Goal: Information Seeking & Learning: Learn about a topic

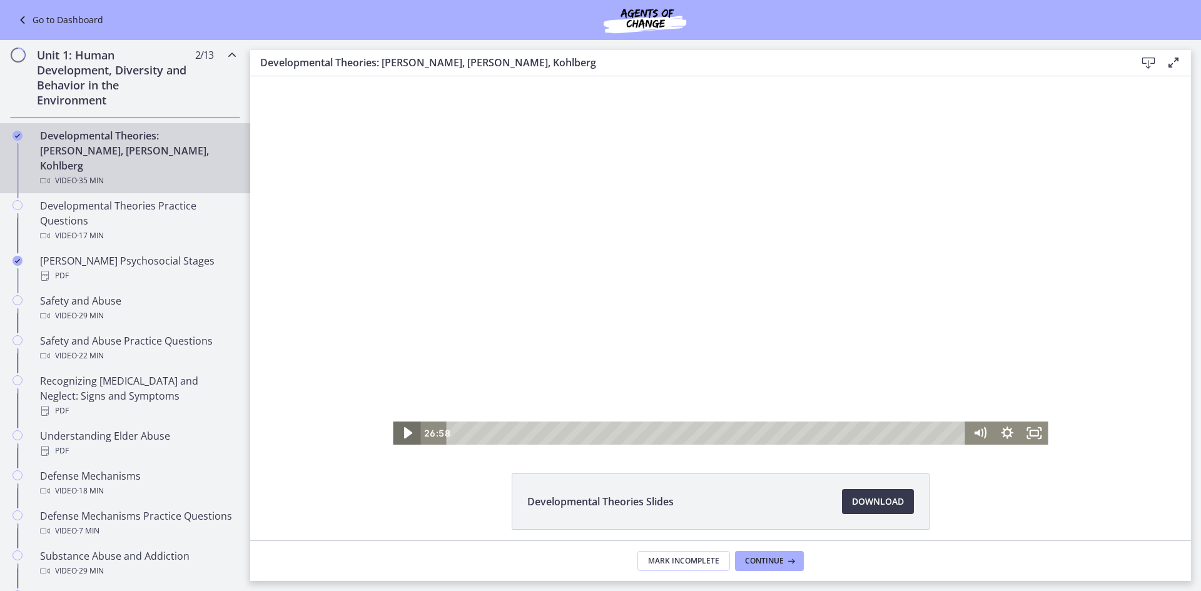
click at [404, 430] on icon "Play Video" at bounding box center [408, 432] width 8 height 11
drag, startPoint x: 914, startPoint y: 433, endPoint x: 847, endPoint y: 430, distance: 67.0
click at [847, 430] on div "Playbar" at bounding box center [851, 433] width 8 height 8
click at [783, 294] on div at bounding box center [720, 260] width 655 height 369
drag, startPoint x: 850, startPoint y: 432, endPoint x: 827, endPoint y: 434, distance: 23.3
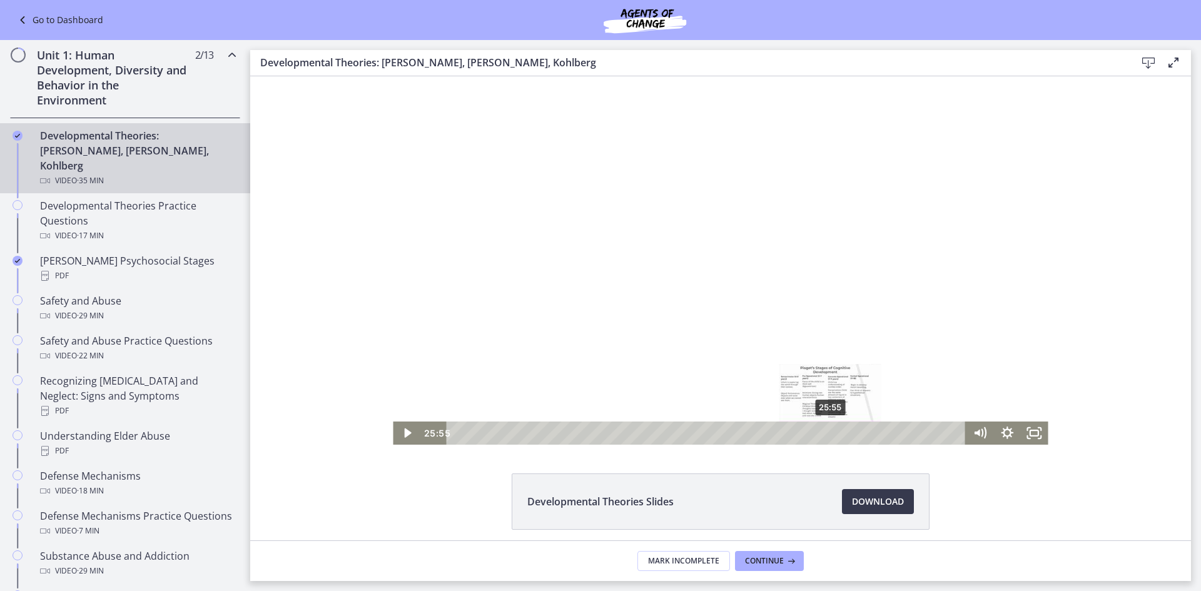
click at [827, 434] on div "Playbar" at bounding box center [831, 433] width 8 height 8
drag, startPoint x: 825, startPoint y: 432, endPoint x: 842, endPoint y: 431, distance: 16.9
click at [842, 431] on div "Playbar" at bounding box center [846, 433] width 8 height 8
click at [775, 412] on div "Click for sound @keyframes VOLUME_SMALL_WAVE_FLASH { 0% { opacity: 0; } 33% { o…" at bounding box center [720, 260] width 655 height 369
click at [805, 431] on div "24:24" at bounding box center [708, 433] width 503 height 23
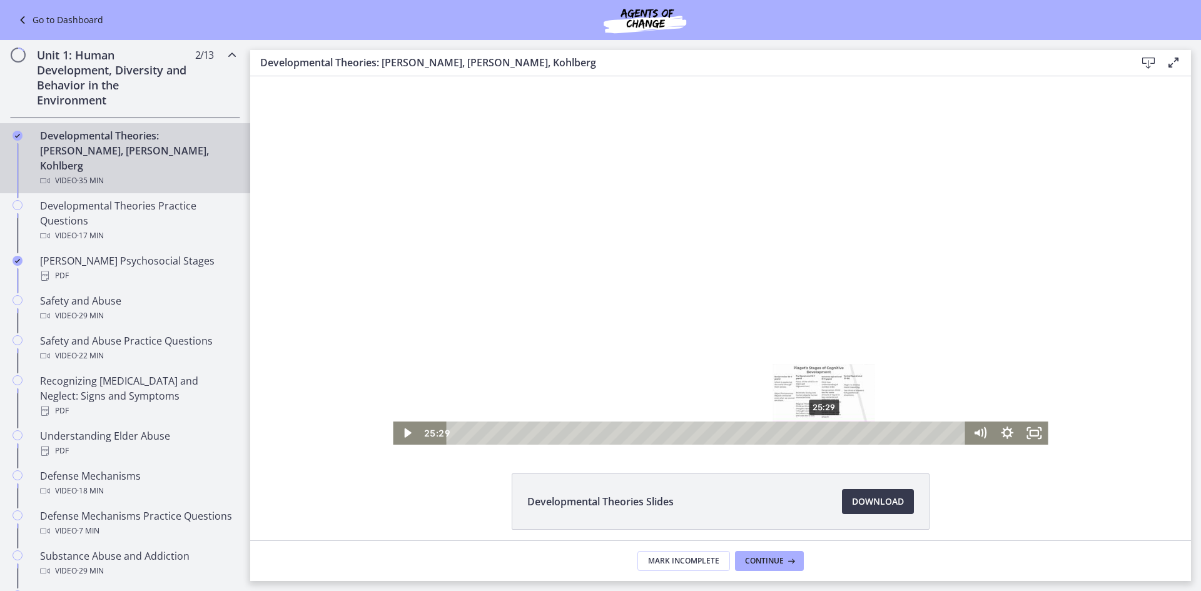
drag, startPoint x: 812, startPoint y: 431, endPoint x: 825, endPoint y: 432, distance: 13.8
click at [828, 432] on div "Playbar" at bounding box center [824, 433] width 8 height 8
click at [857, 431] on div "28:02" at bounding box center [708, 433] width 503 height 23
click at [840, 427] on div "26:55" at bounding box center [708, 433] width 503 height 23
drag, startPoint x: 842, startPoint y: 435, endPoint x: 855, endPoint y: 432, distance: 14.1
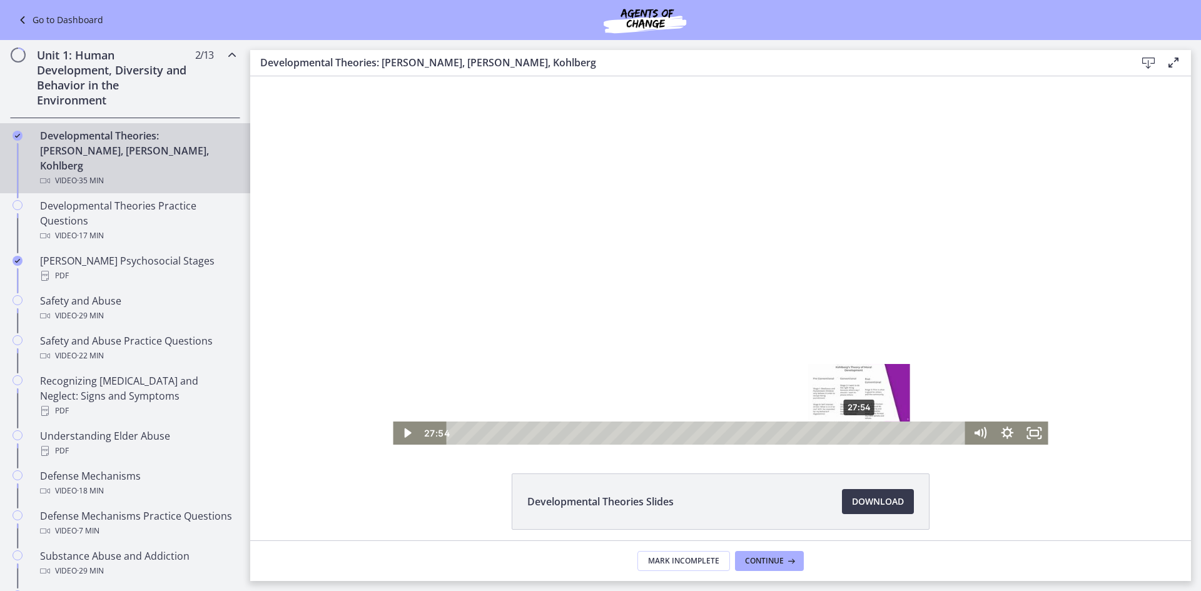
click at [855, 432] on div "Playbar" at bounding box center [859, 433] width 8 height 8
drag, startPoint x: 882, startPoint y: 431, endPoint x: 850, endPoint y: 431, distance: 31.9
click at [850, 431] on div "Playbar" at bounding box center [854, 433] width 8 height 8
drag, startPoint x: 844, startPoint y: 433, endPoint x: 880, endPoint y: 414, distance: 41.1
click at [855, 434] on div "Playbar" at bounding box center [855, 433] width 8 height 8
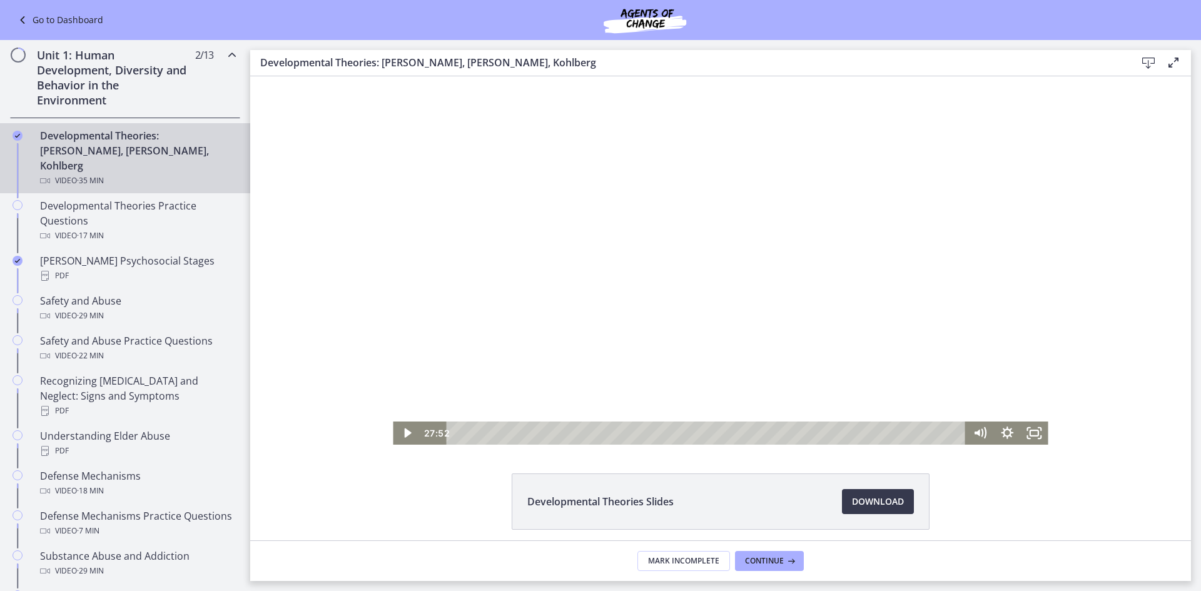
click at [775, 288] on div at bounding box center [720, 260] width 655 height 369
click at [711, 261] on div at bounding box center [720, 260] width 655 height 369
click at [800, 247] on div at bounding box center [720, 260] width 655 height 369
drag, startPoint x: 742, startPoint y: 188, endPoint x: 701, endPoint y: 169, distance: 45.1
click at [720, 180] on div at bounding box center [720, 260] width 655 height 369
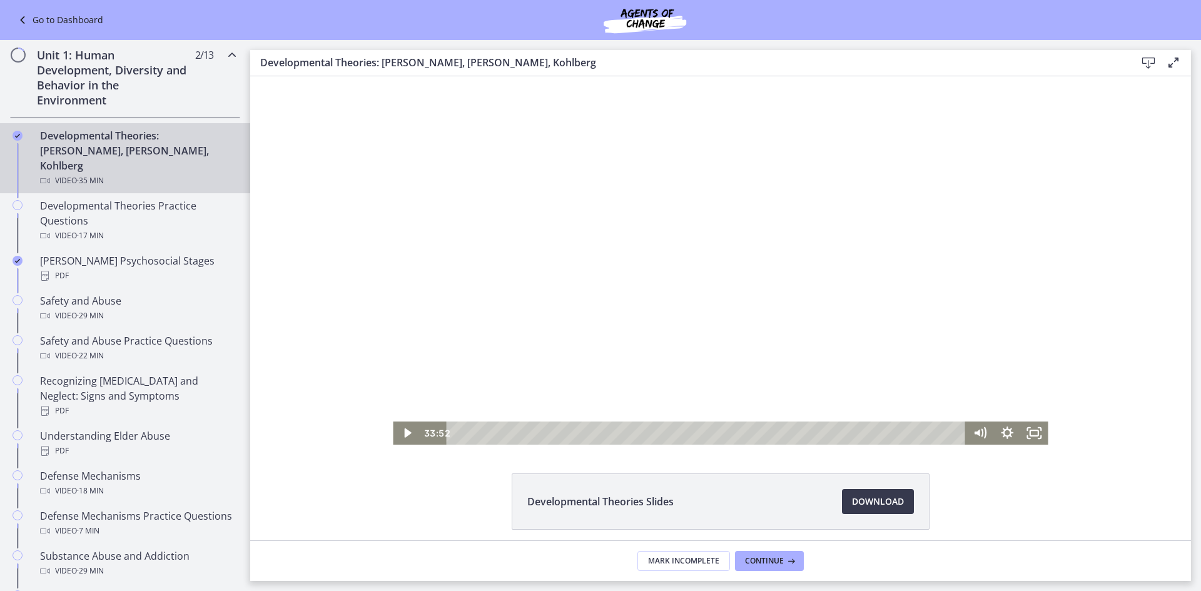
drag, startPoint x: 670, startPoint y: 146, endPoint x: 483, endPoint y: 107, distance: 190.6
click at [483, 107] on div at bounding box center [720, 260] width 655 height 369
click at [472, 106] on div at bounding box center [720, 260] width 655 height 369
click at [715, 298] on div at bounding box center [720, 260] width 655 height 369
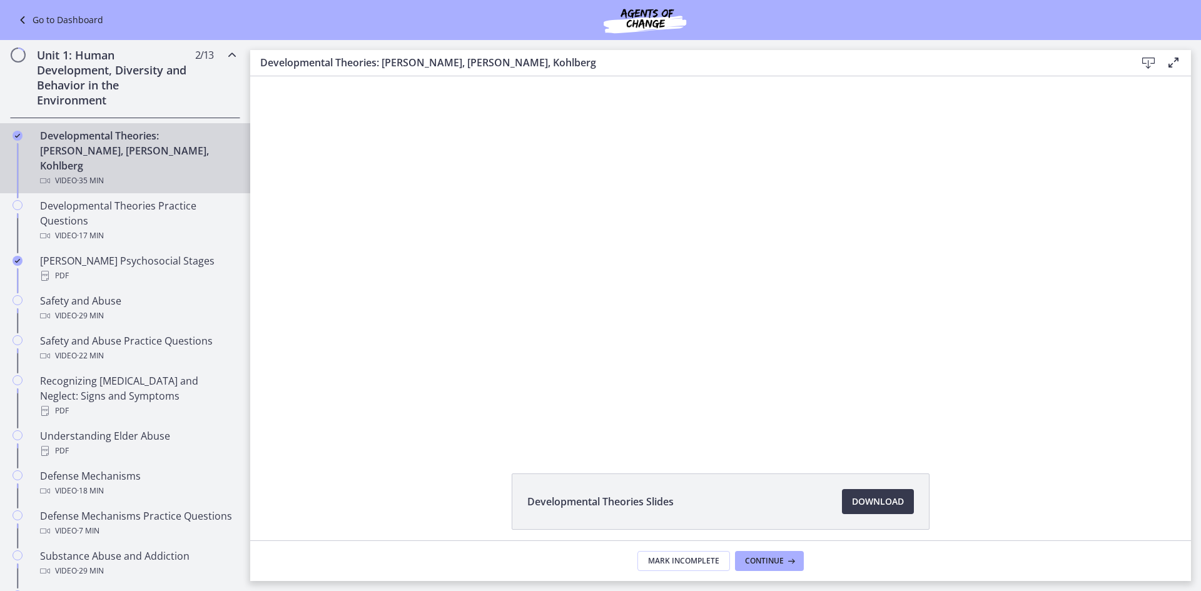
click at [393, 76] on button "Play Video: crt89dfaoh5c72tgt07g.mp4" at bounding box center [393, 76] width 1 height 1
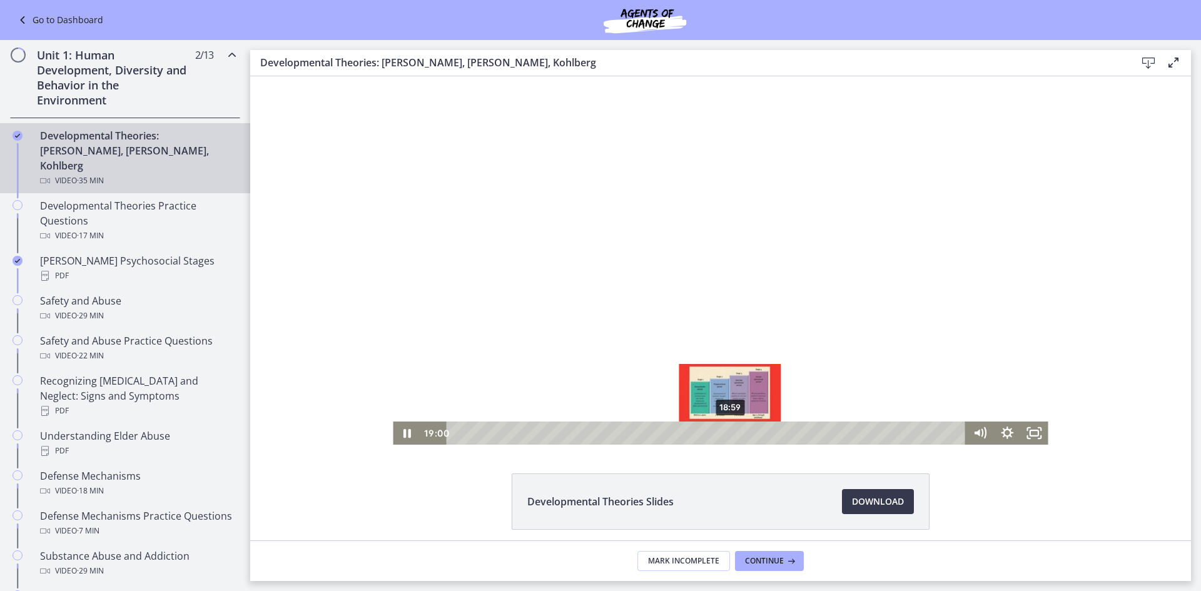
drag, startPoint x: 713, startPoint y: 434, endPoint x: 726, endPoint y: 434, distance: 13.2
click at [727, 434] on div "Playbar" at bounding box center [731, 433] width 8 height 8
click at [644, 357] on div at bounding box center [720, 260] width 655 height 369
click at [735, 430] on div "Playbar" at bounding box center [739, 433] width 8 height 8
click at [745, 437] on div "20:14" at bounding box center [708, 433] width 503 height 23
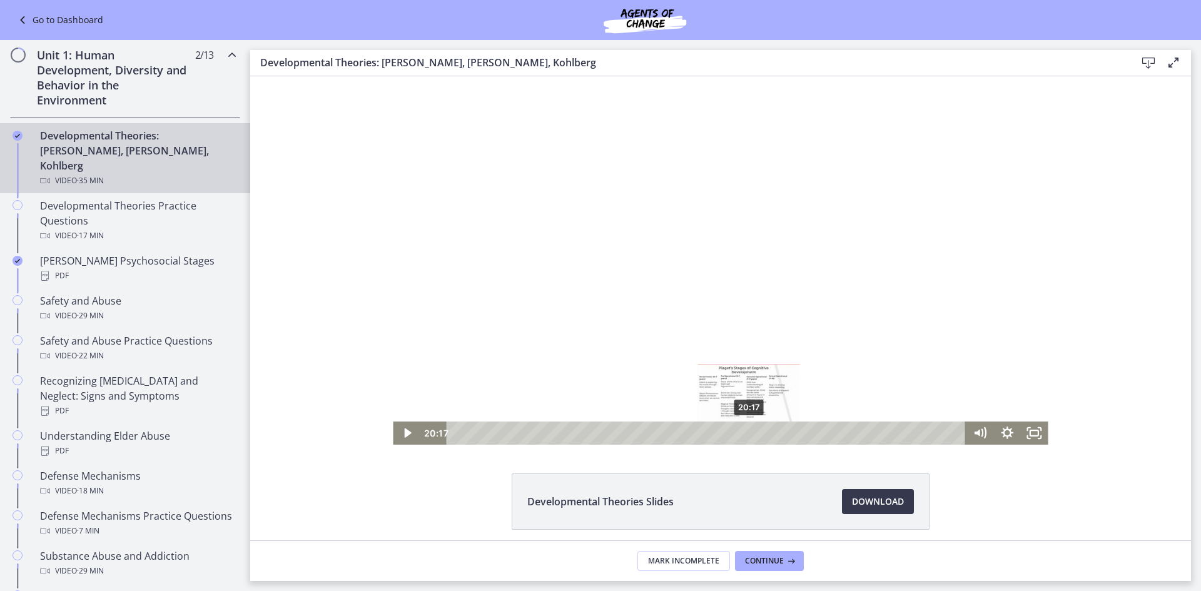
drag, startPoint x: 743, startPoint y: 434, endPoint x: 753, endPoint y: 373, distance: 62.0
click at [746, 433] on div "Playbar" at bounding box center [749, 433] width 8 height 8
click at [740, 430] on div "Playbar" at bounding box center [744, 433] width 8 height 8
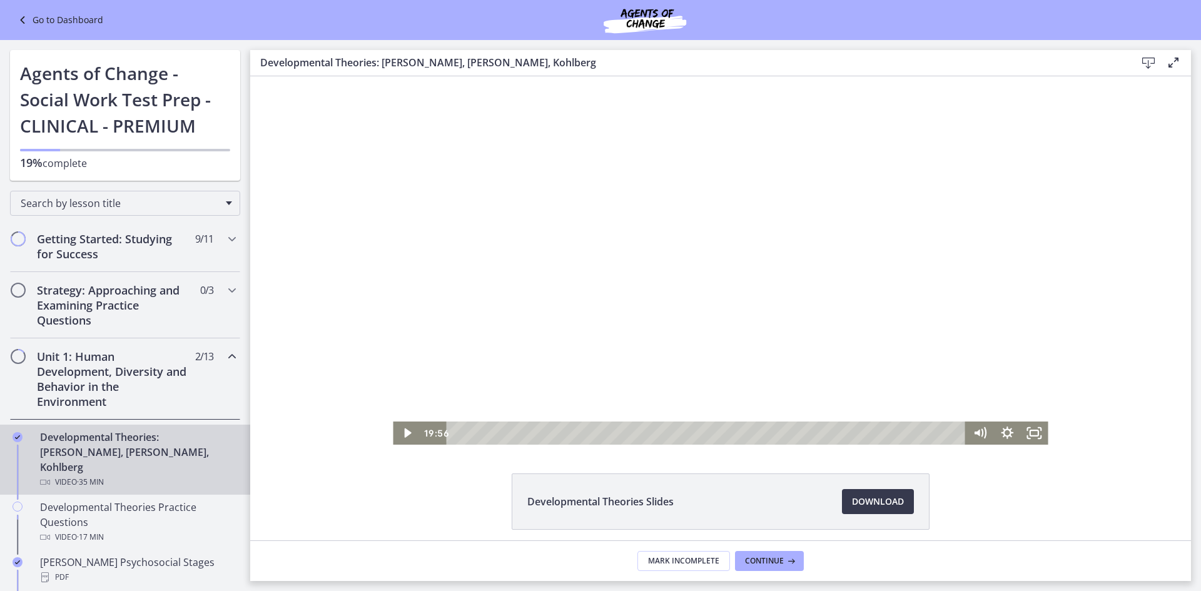
drag, startPoint x: 243, startPoint y: 121, endPoint x: 9, endPoint y: 30, distance: 251.2
click at [753, 435] on div "20:48" at bounding box center [708, 433] width 503 height 23
click at [825, 327] on div at bounding box center [720, 260] width 655 height 369
click at [790, 336] on div at bounding box center [720, 260] width 655 height 369
click at [882, 422] on div "29:46" at bounding box center [708, 433] width 503 height 23
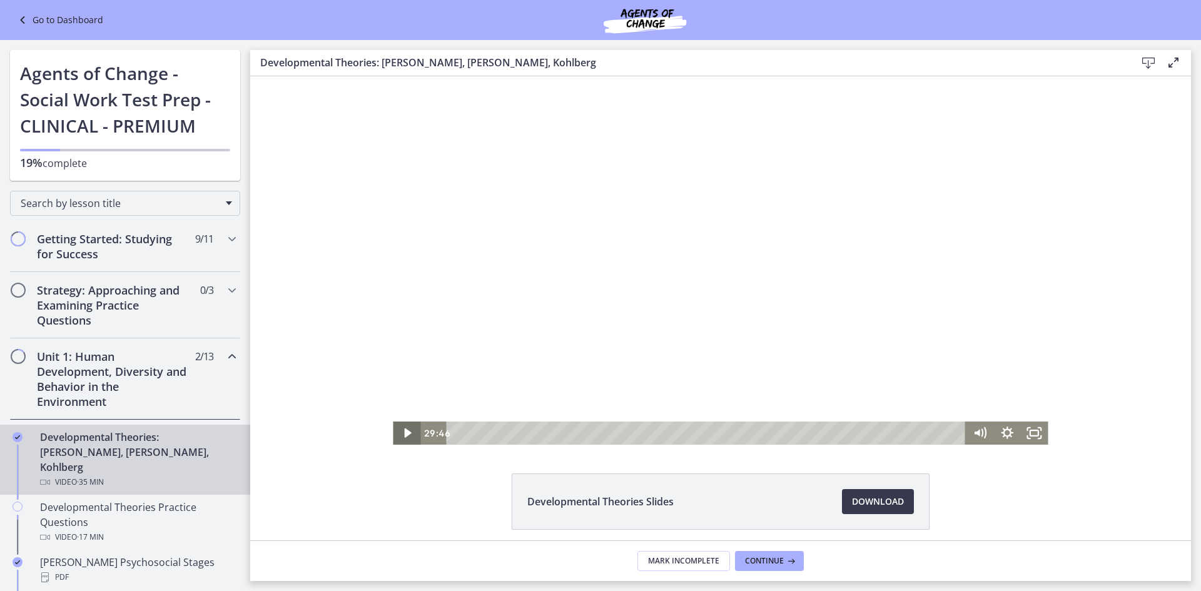
click at [404, 435] on icon "Play Video" at bounding box center [407, 433] width 7 height 9
click at [780, 277] on div at bounding box center [720, 260] width 655 height 369
